Goal: Task Accomplishment & Management: Use online tool/utility

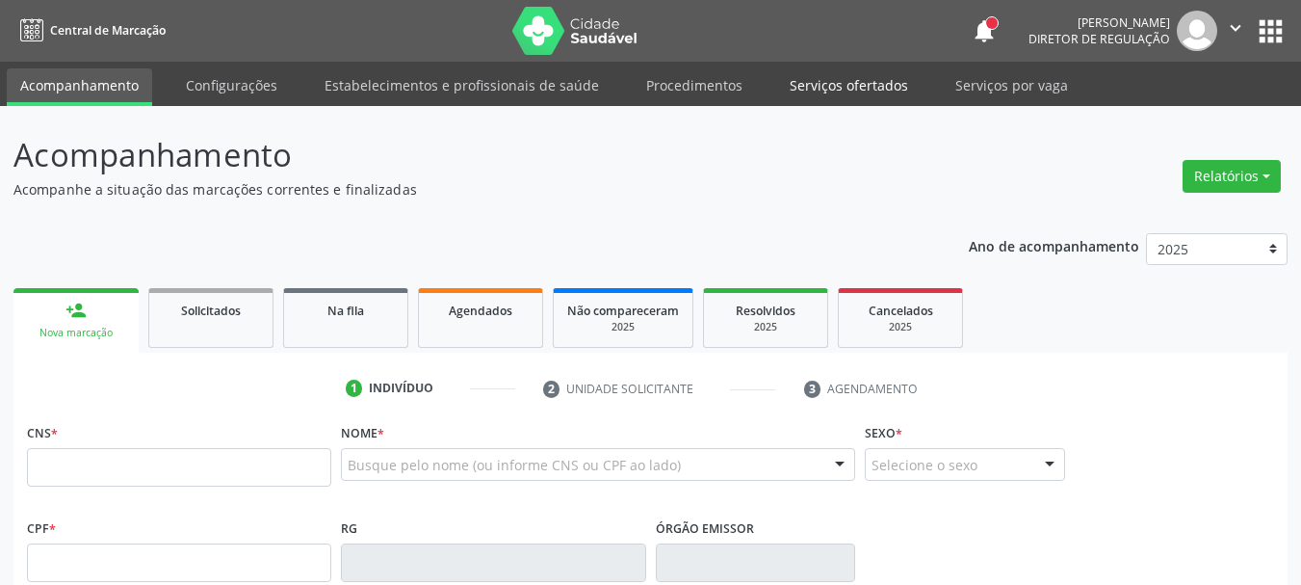
click at [808, 87] on link "Serviços ofertados" at bounding box center [848, 85] width 145 height 34
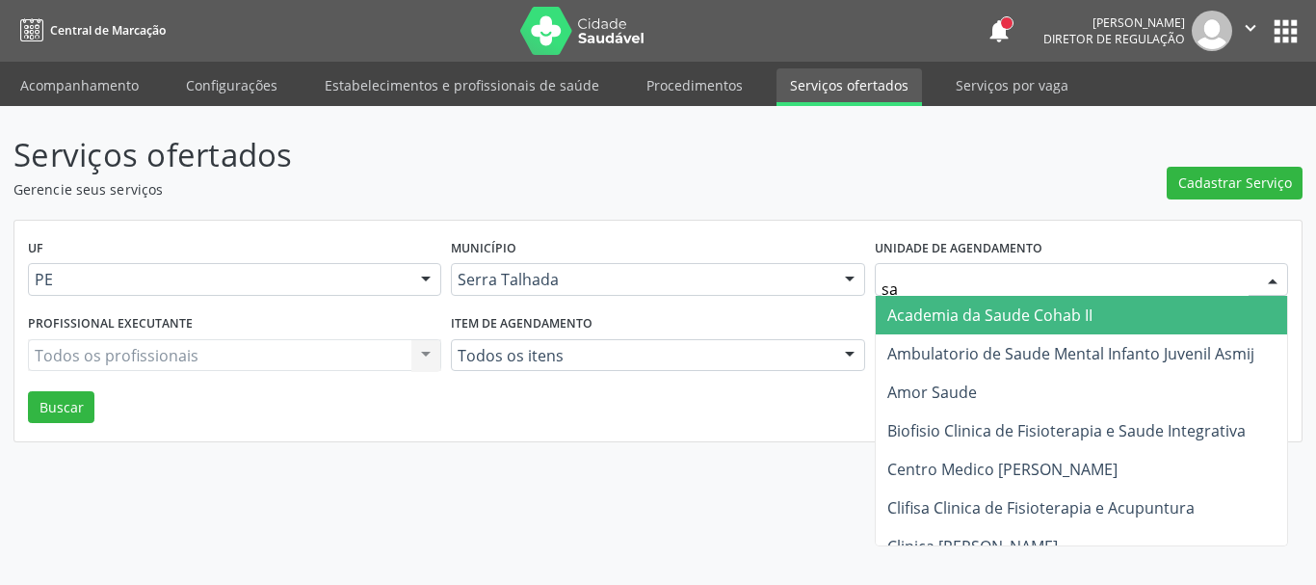
type input "sao"
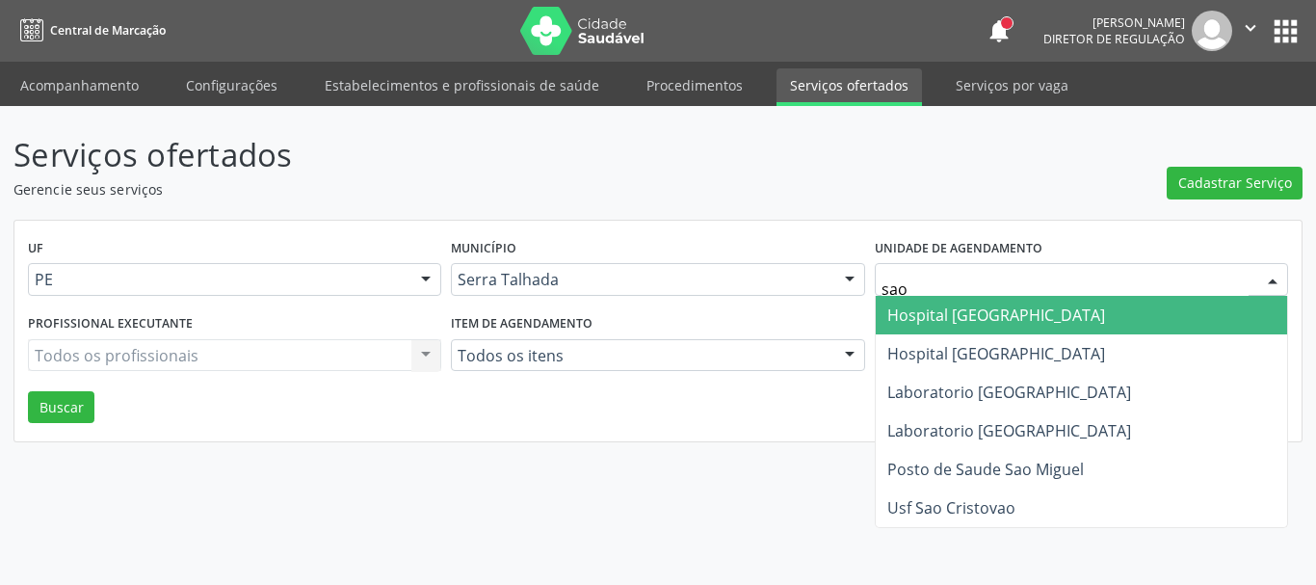
drag, startPoint x: 1044, startPoint y: 302, endPoint x: 1055, endPoint y: 309, distance: 12.6
click at [1057, 298] on span "Hospital [GEOGRAPHIC_DATA]" at bounding box center [1080, 315] width 411 height 39
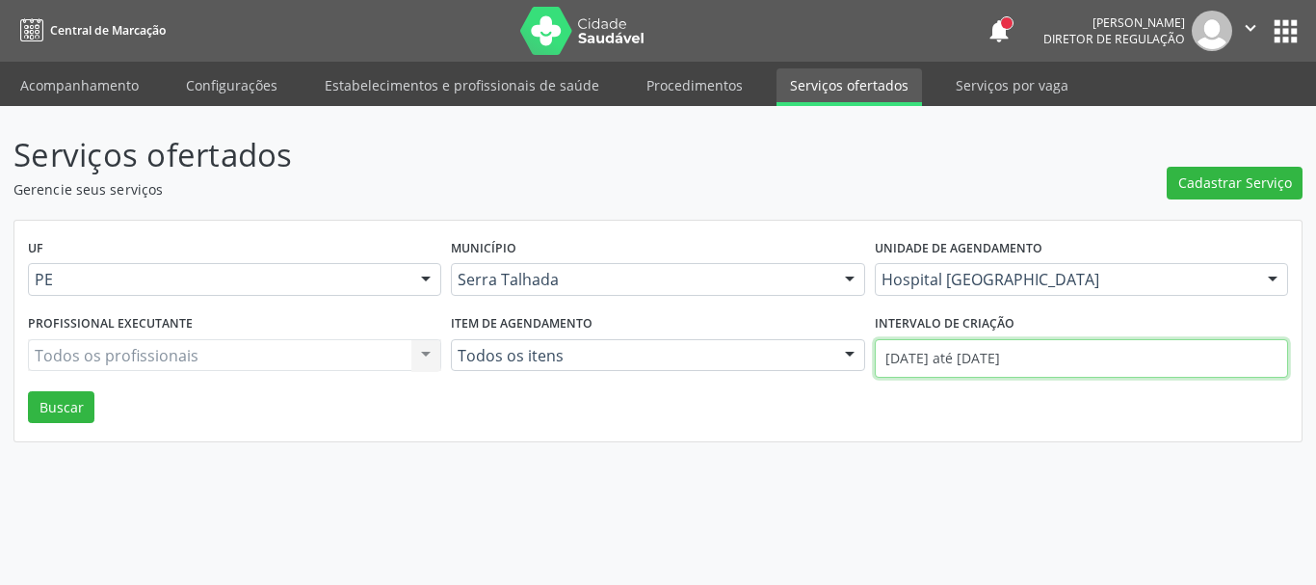
click at [1057, 371] on input "01/08/2025 até 27/08/2025" at bounding box center [1080, 358] width 413 height 39
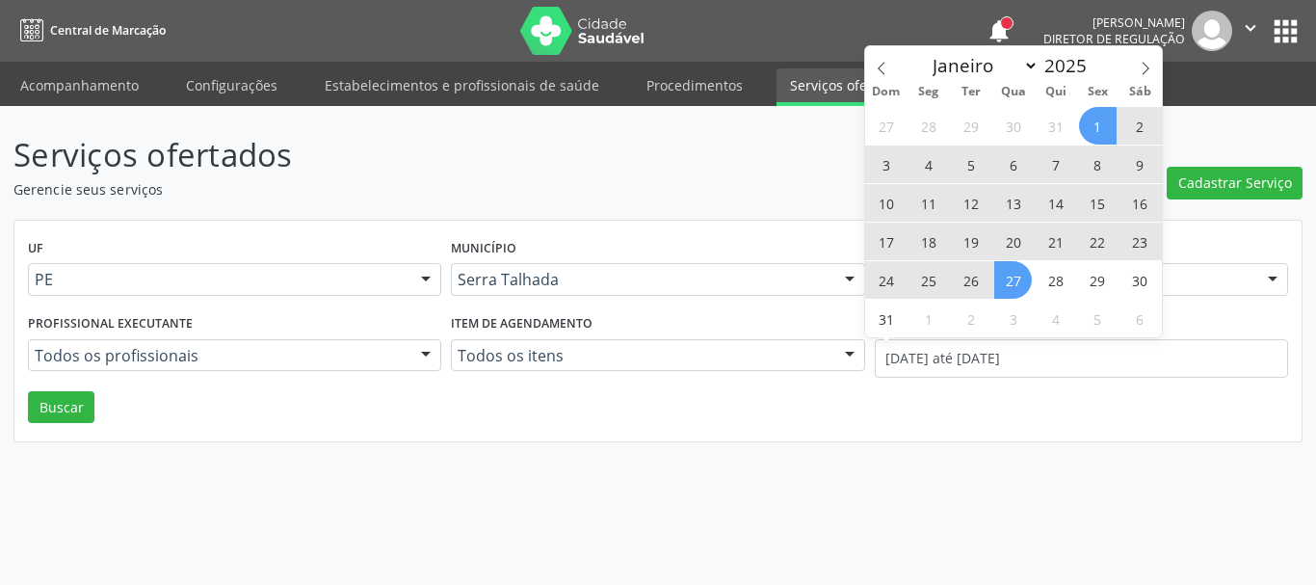
click at [1098, 131] on span "1" at bounding box center [1098, 126] width 38 height 38
type input "01/08/2025"
click at [1148, 289] on span "30" at bounding box center [1140, 280] width 38 height 38
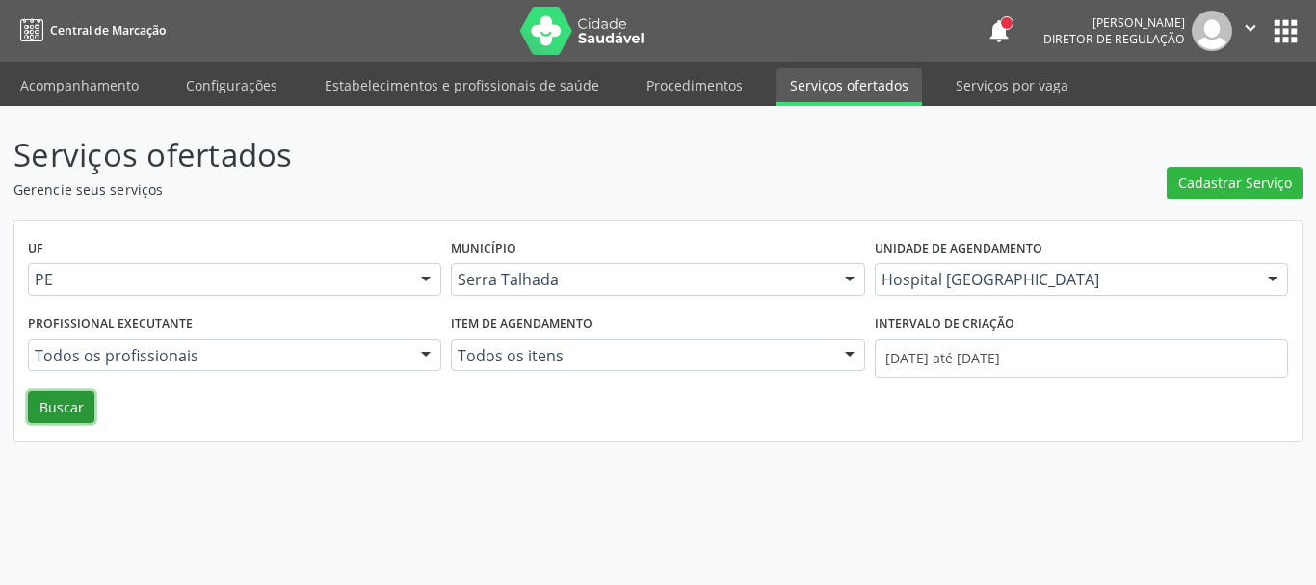
click at [58, 410] on button "Buscar" at bounding box center [61, 407] width 66 height 33
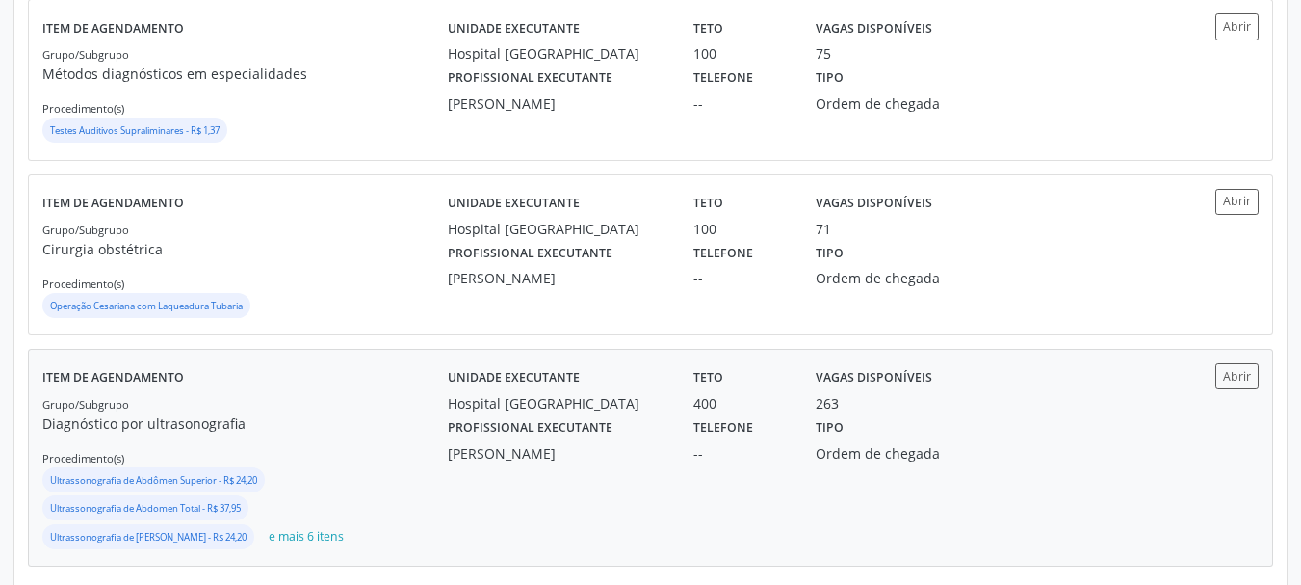
scroll to position [547, 0]
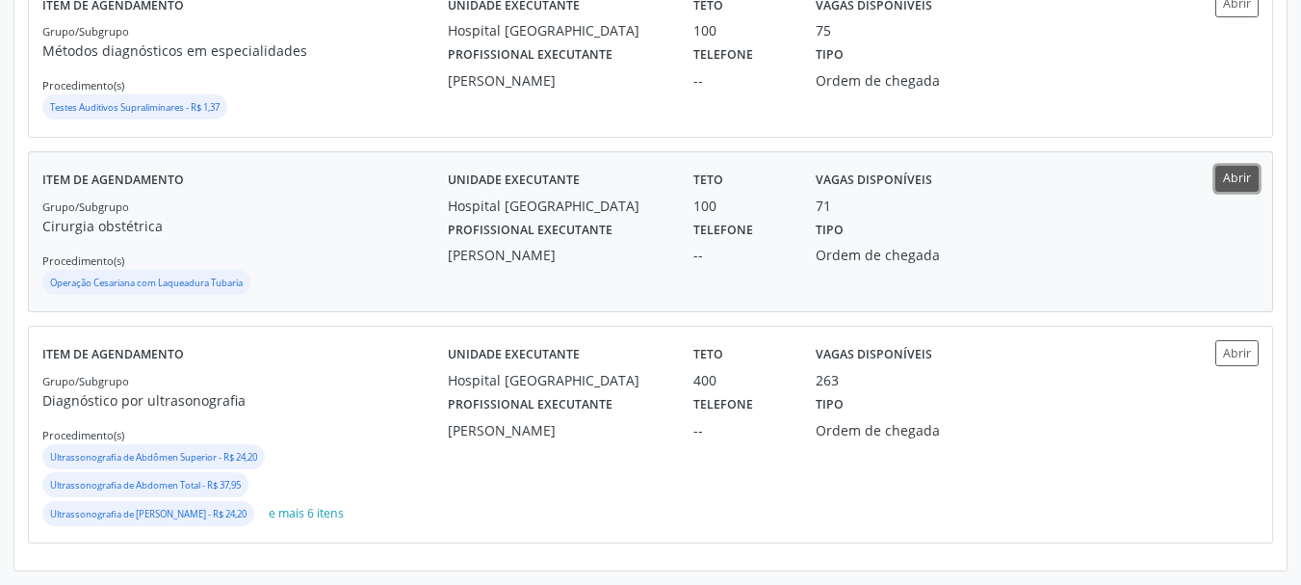
click at [1246, 180] on button "Abrir" at bounding box center [1236, 179] width 43 height 26
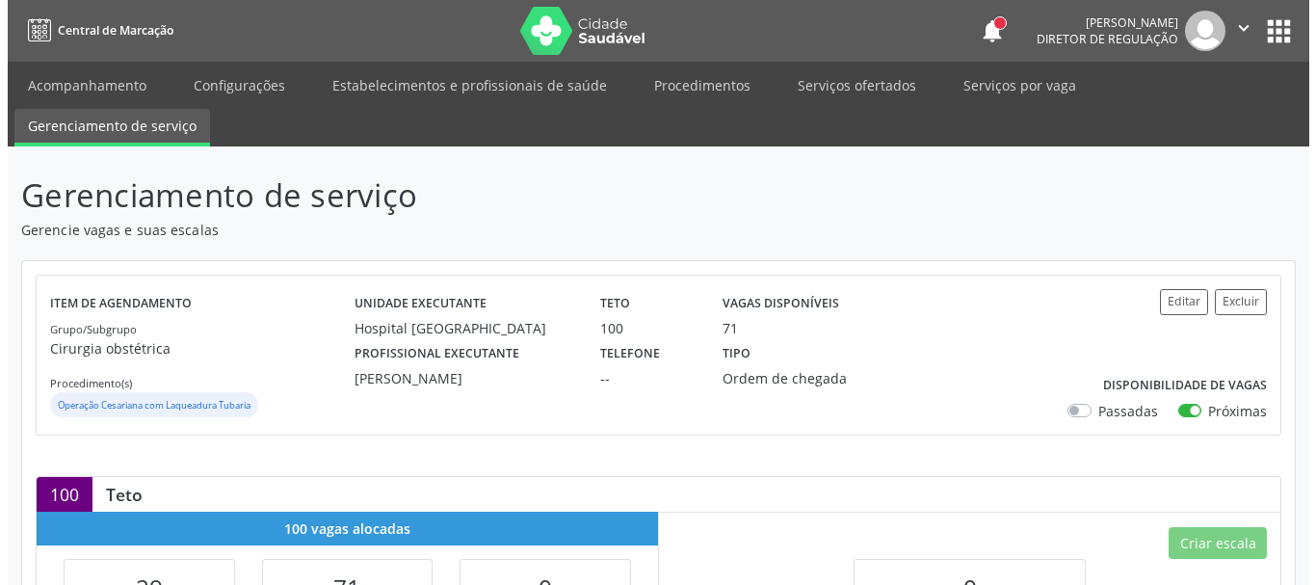
scroll to position [96, 0]
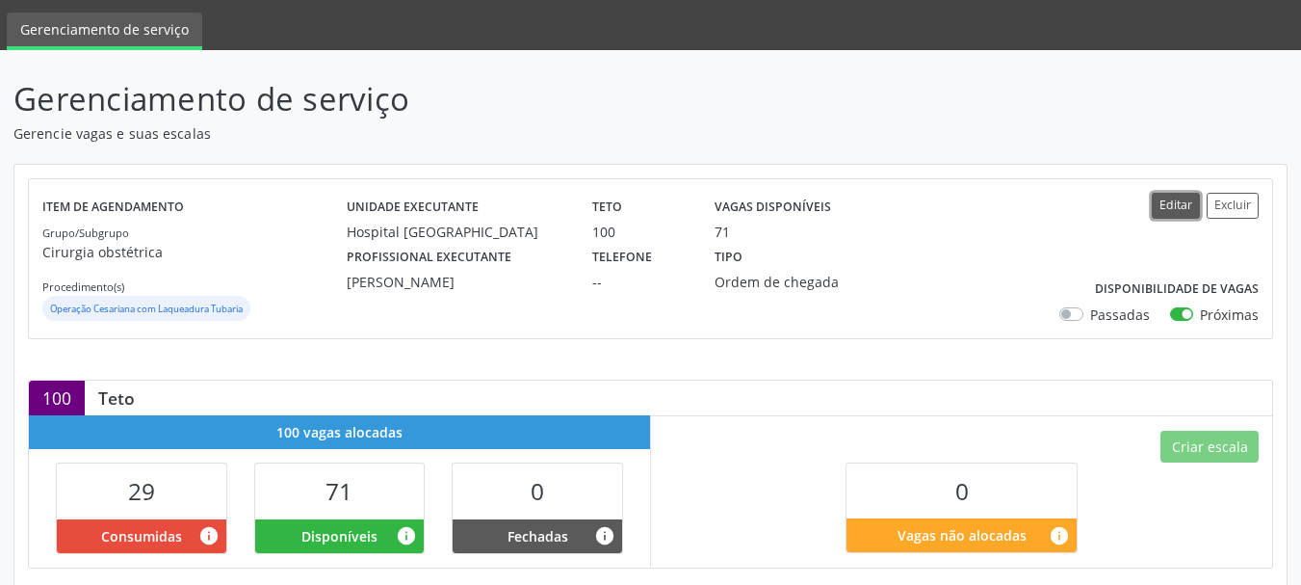
click at [1165, 211] on button "Editar" at bounding box center [1176, 206] width 48 height 26
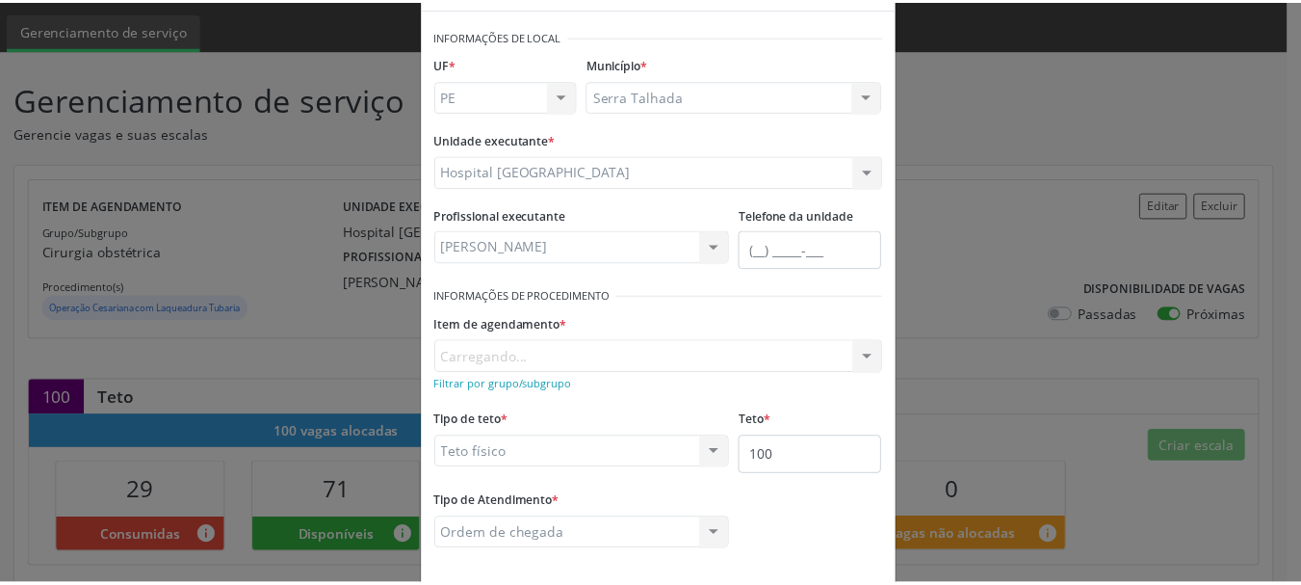
scroll to position [160, 0]
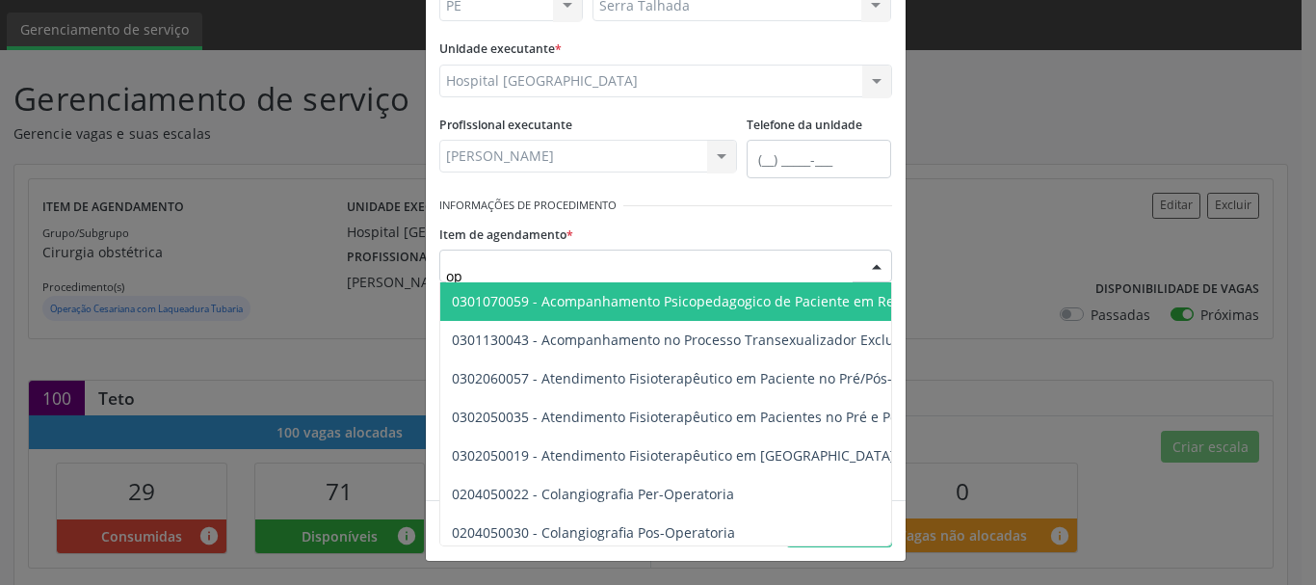
type input "o"
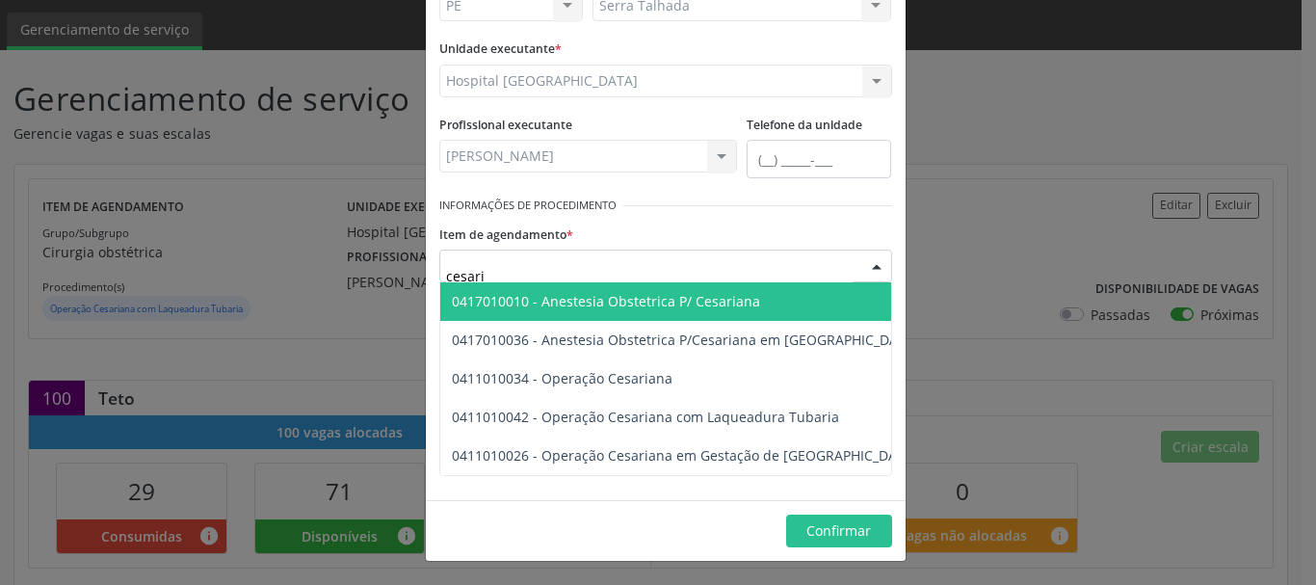
type input "cesaria"
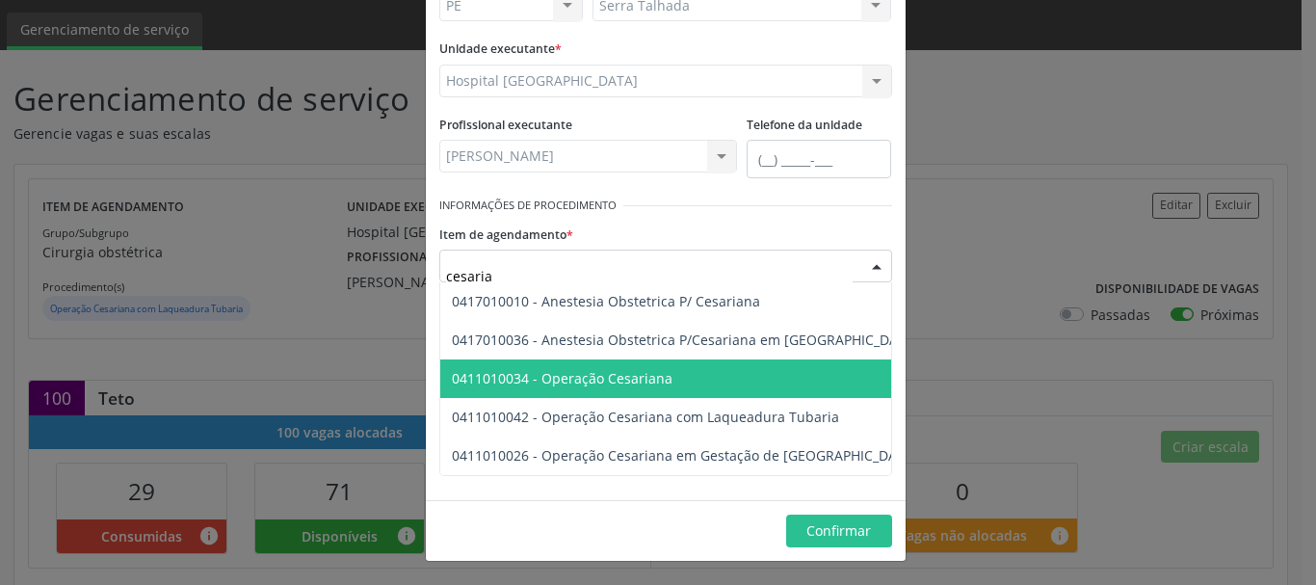
click at [721, 375] on span "0411010034 - Operação Cesariana" at bounding box center [764, 378] width 649 height 39
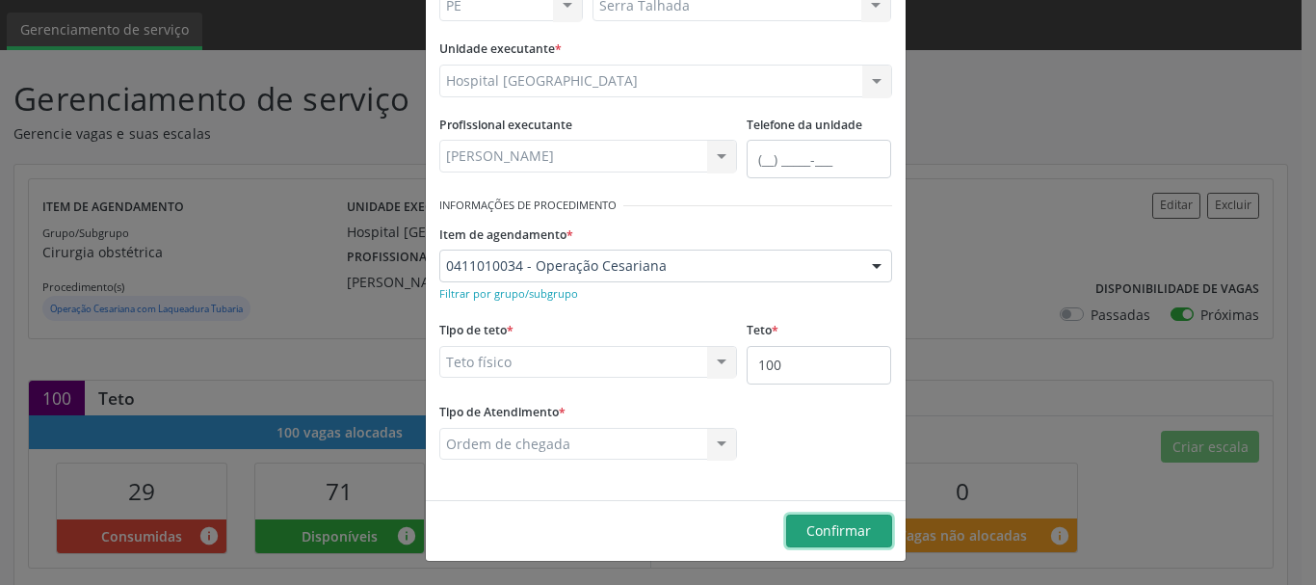
click at [848, 521] on button "Confirmar" at bounding box center [839, 530] width 106 height 33
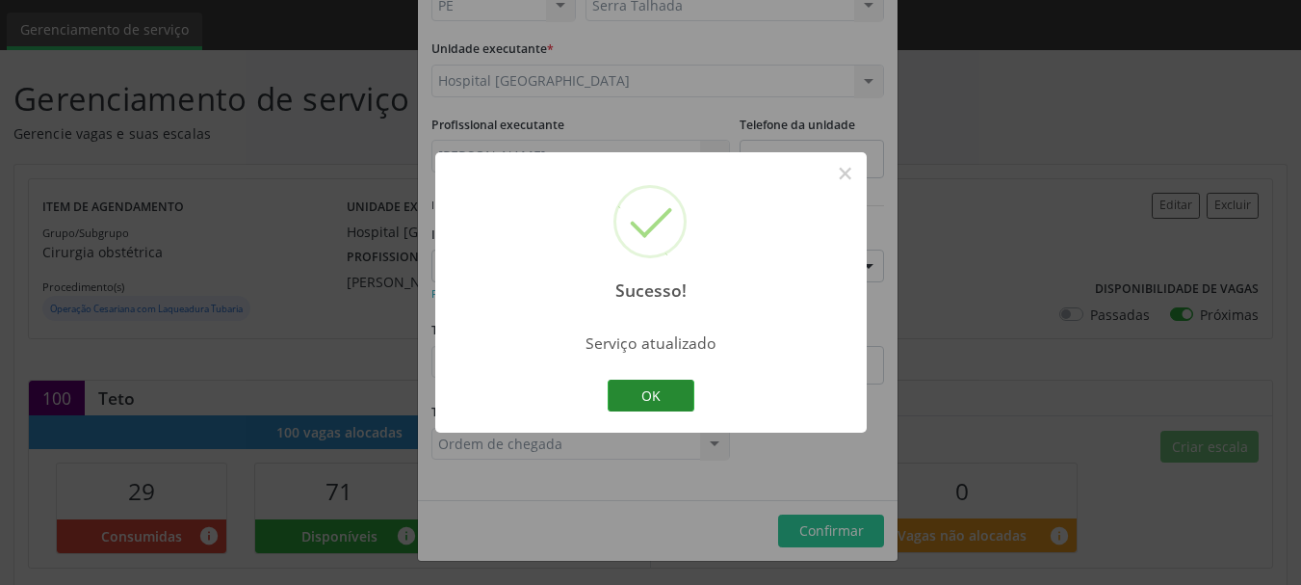
click at [622, 402] on button "OK" at bounding box center [651, 395] width 87 height 33
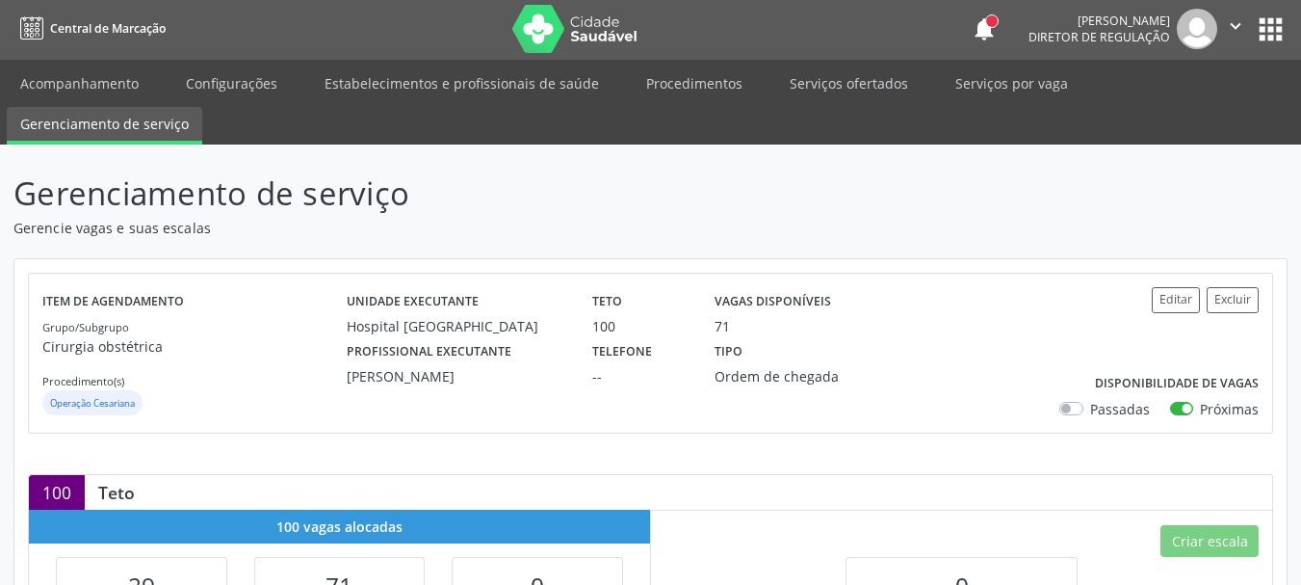
scroll to position [0, 0]
